Goal: Task Accomplishment & Management: Complete application form

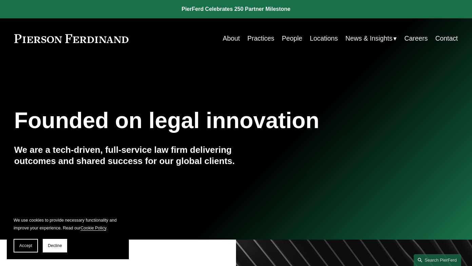
click at [413, 39] on link "Careers" at bounding box center [415, 38] width 23 height 13
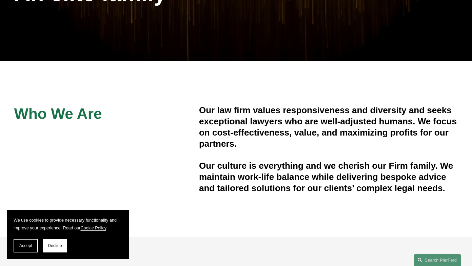
scroll to position [136, 0]
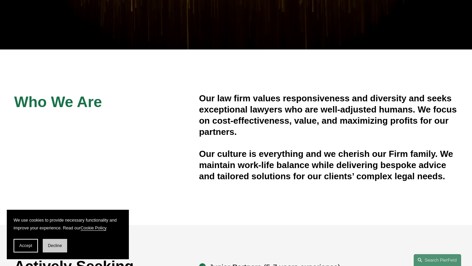
click at [61, 245] on span "Decline" at bounding box center [55, 245] width 14 height 5
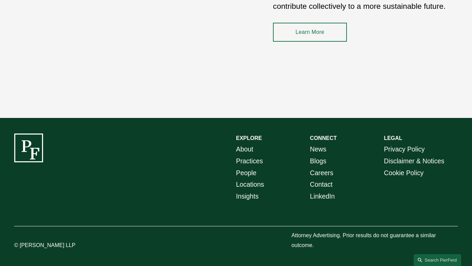
scroll to position [974, 0]
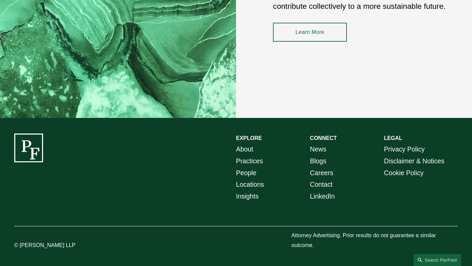
click at [322, 172] on link "Careers" at bounding box center [321, 173] width 23 height 12
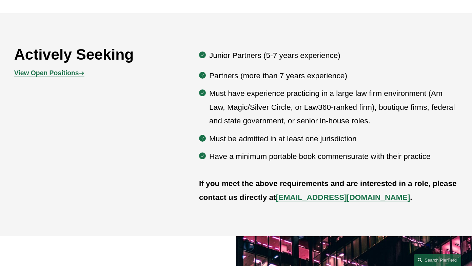
scroll to position [339, 0]
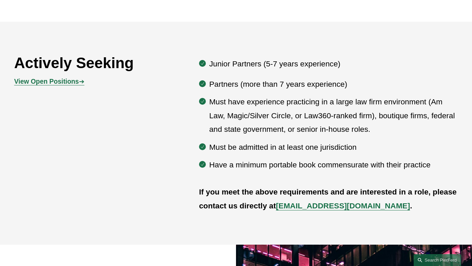
click at [72, 85] on strong "View Open Positions" at bounding box center [46, 81] width 65 height 7
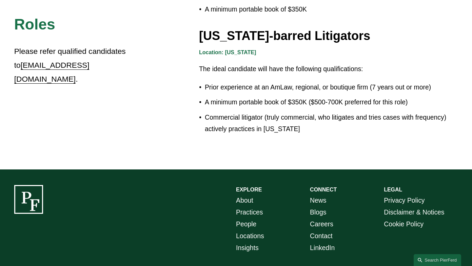
scroll to position [1220, 0]
